Goal: Navigation & Orientation: Find specific page/section

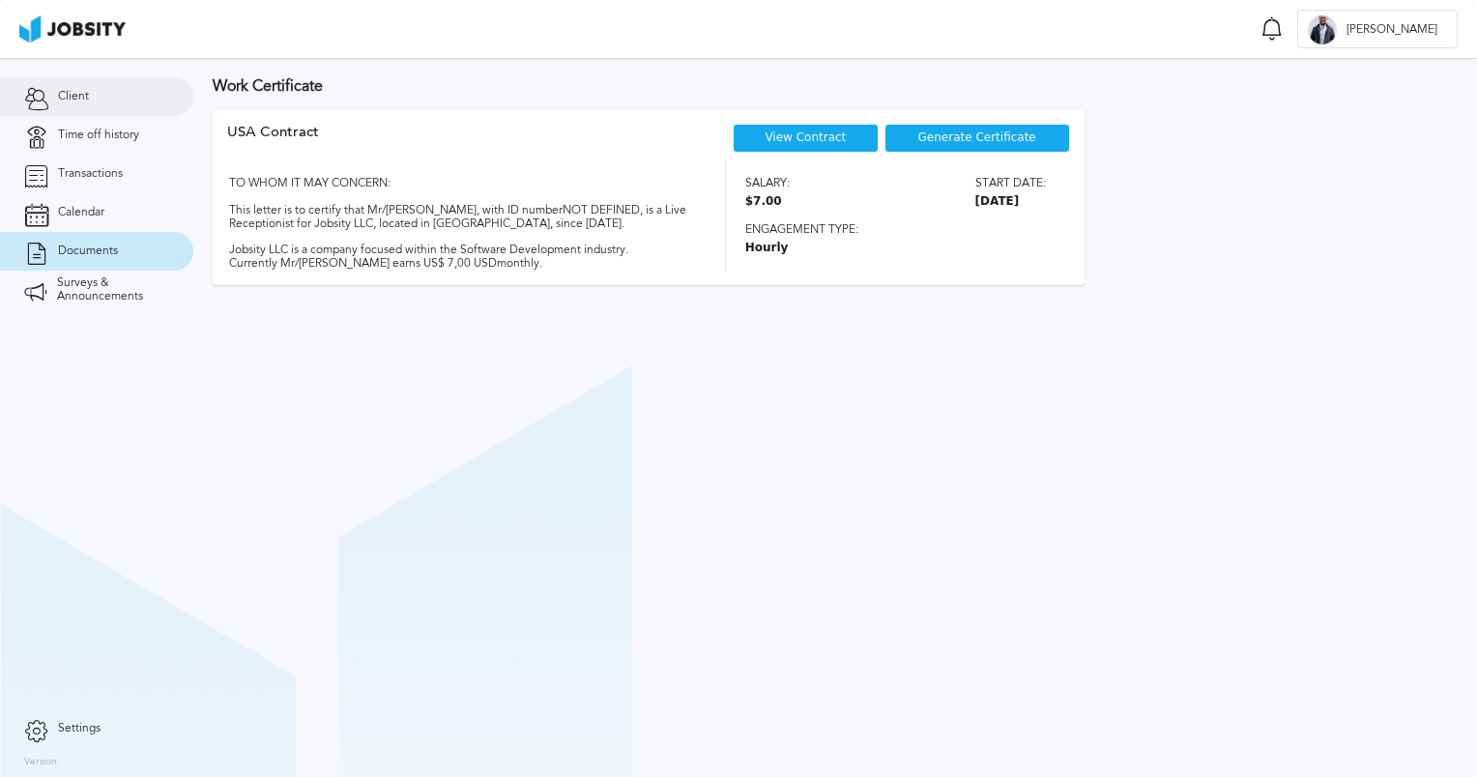
click at [76, 100] on span "Client" at bounding box center [73, 97] width 31 height 14
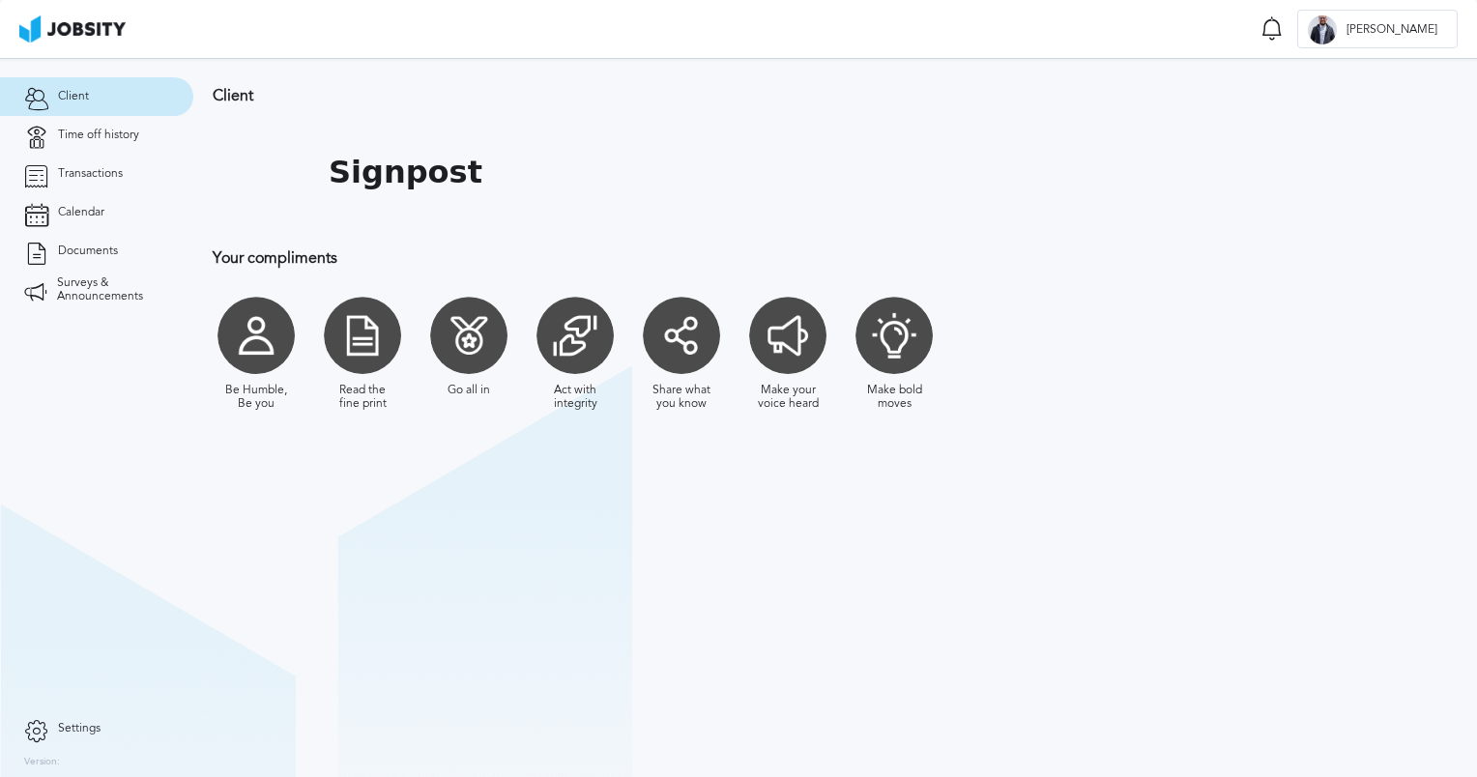
click at [82, 34] on img at bounding box center [72, 28] width 106 height 27
click at [48, 29] on img at bounding box center [72, 28] width 106 height 27
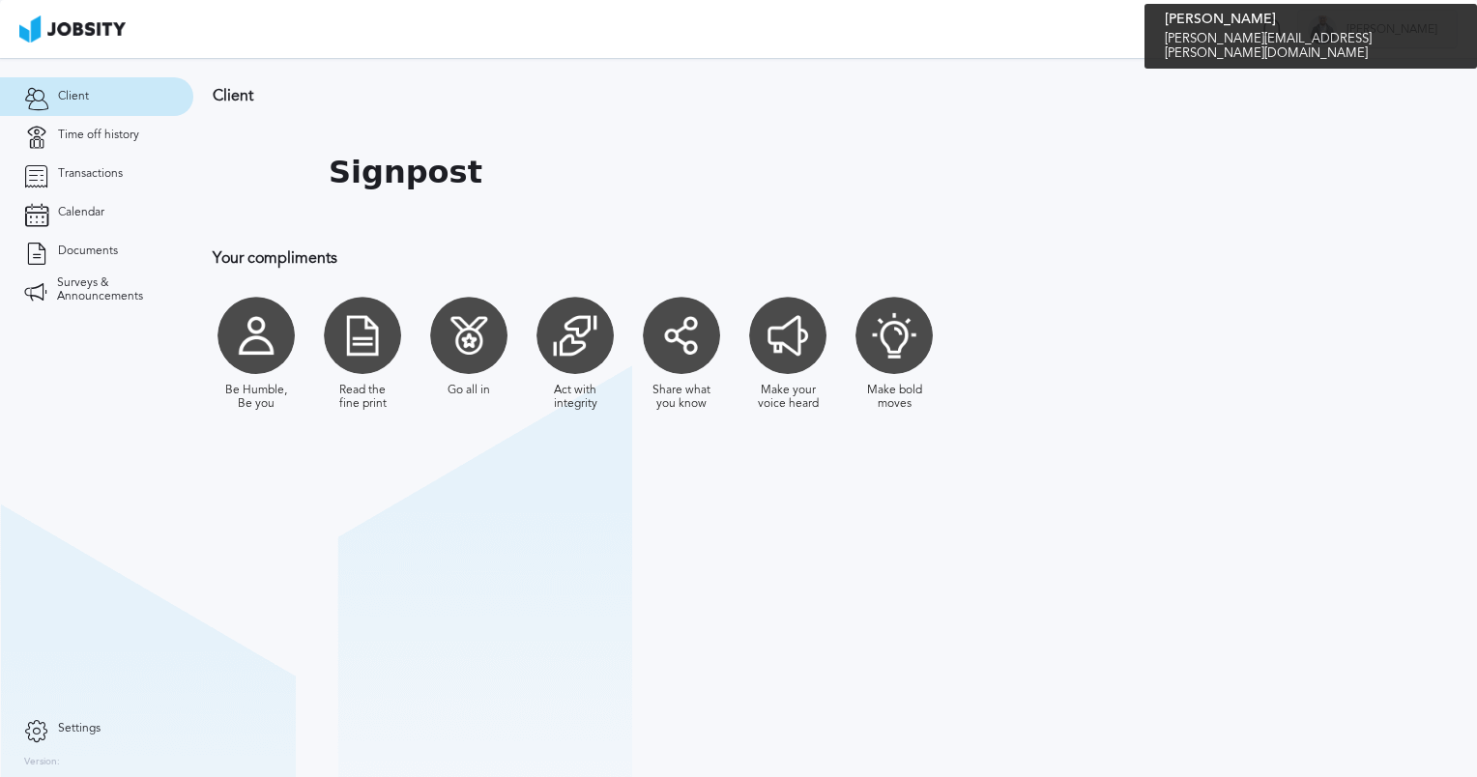
click at [1419, 28] on span "[PERSON_NAME]" at bounding box center [1391, 30] width 110 height 14
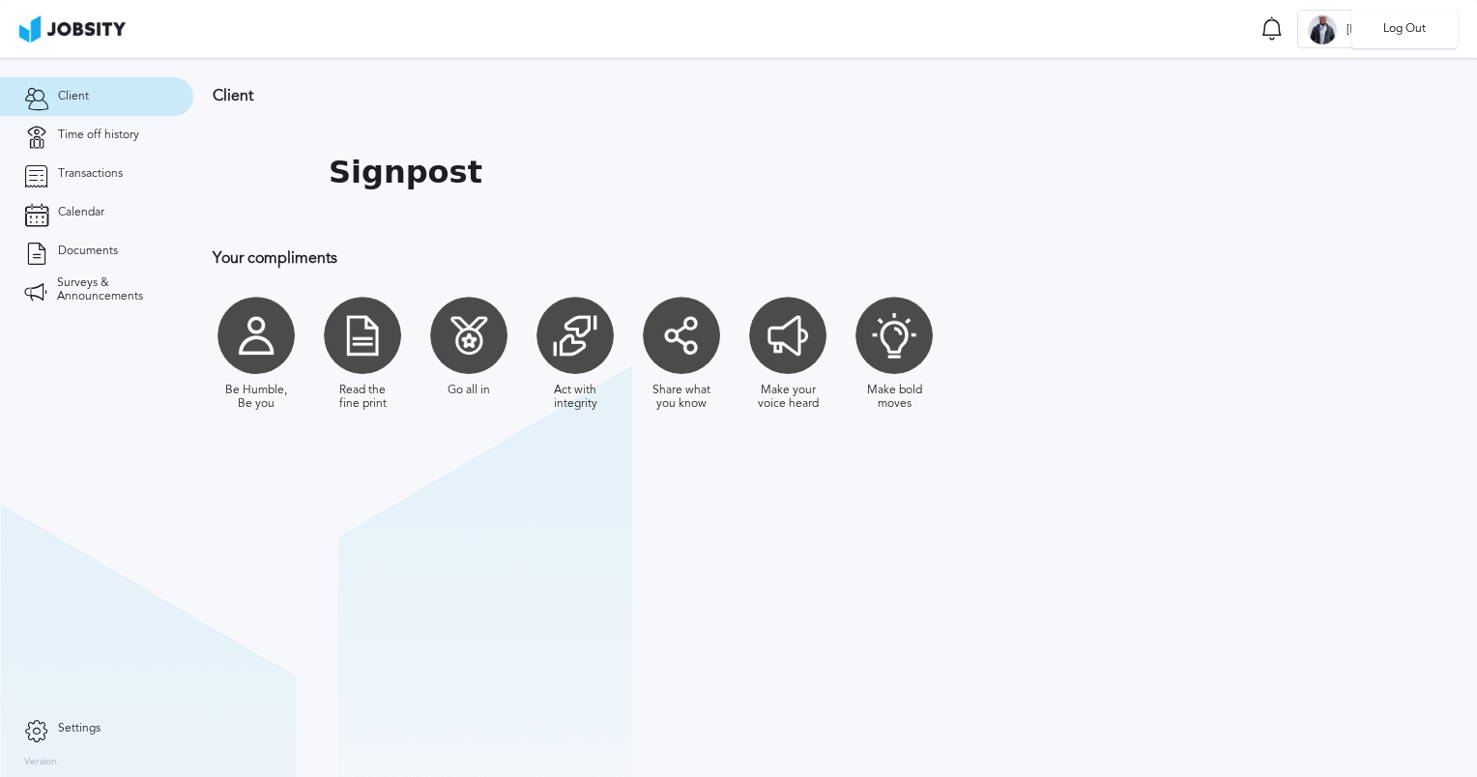
click at [1320, 38] on div "Log Out" at bounding box center [738, 388] width 1477 height 777
click at [1283, 30] on icon at bounding box center [1271, 28] width 23 height 24
click at [1280, 29] on icon at bounding box center [1271, 28] width 18 height 18
click at [89, 175] on span "Transactions" at bounding box center [90, 174] width 65 height 14
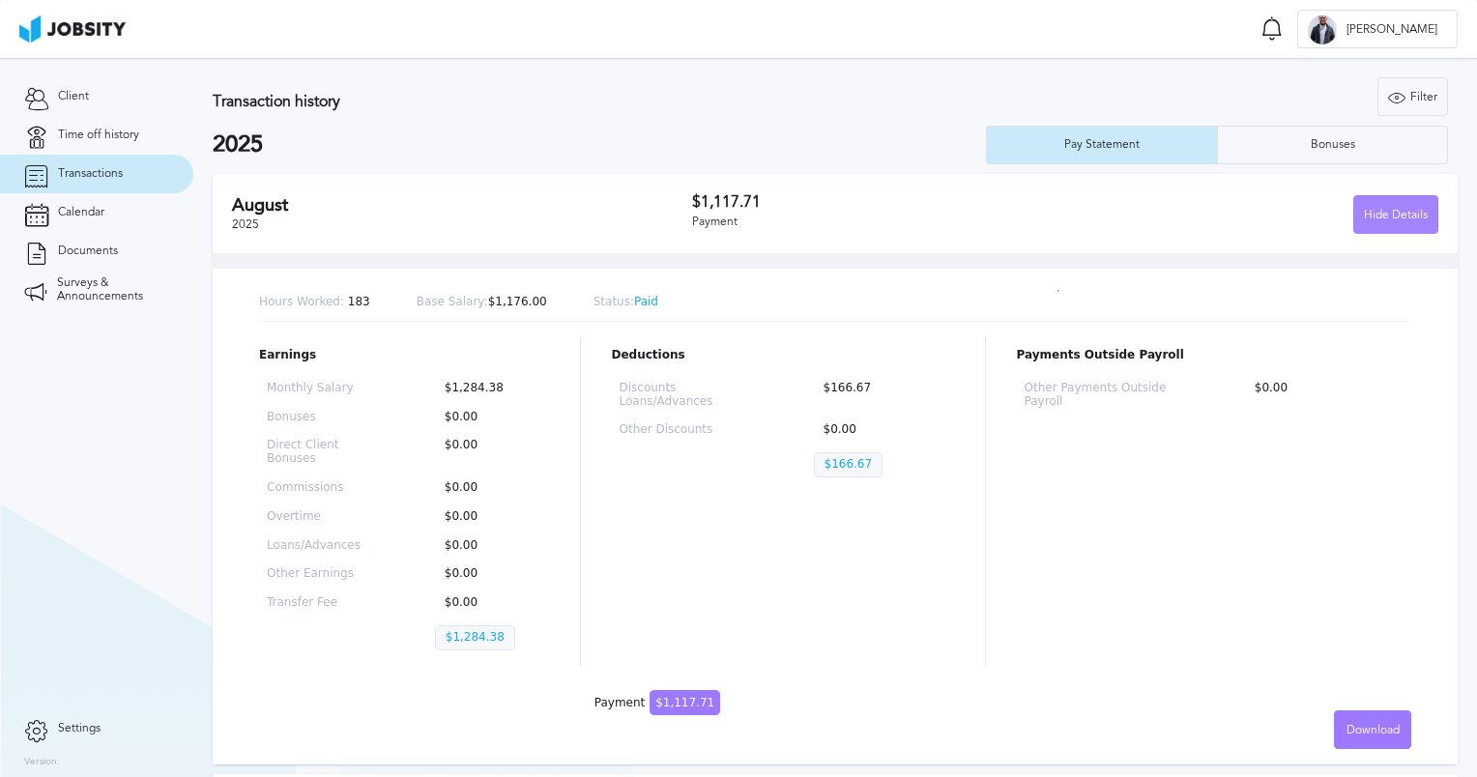
click at [1363, 217] on div "Hide Details" at bounding box center [1395, 215] width 83 height 39
